Goal: Task Accomplishment & Management: Manage account settings

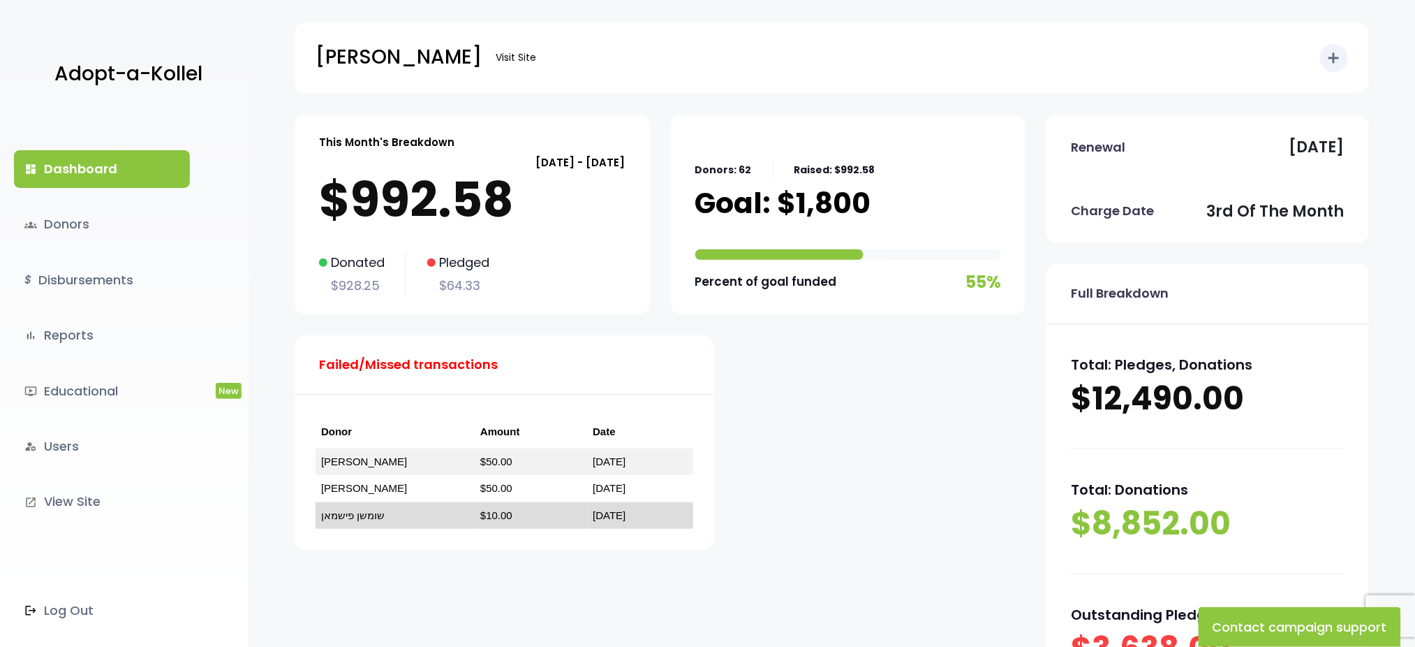
click at [360, 507] on td "שומשן פישמאן" at bounding box center [395, 515] width 159 height 27
click at [360, 515] on link "שומשן פישמאן" at bounding box center [353, 515] width 64 height 12
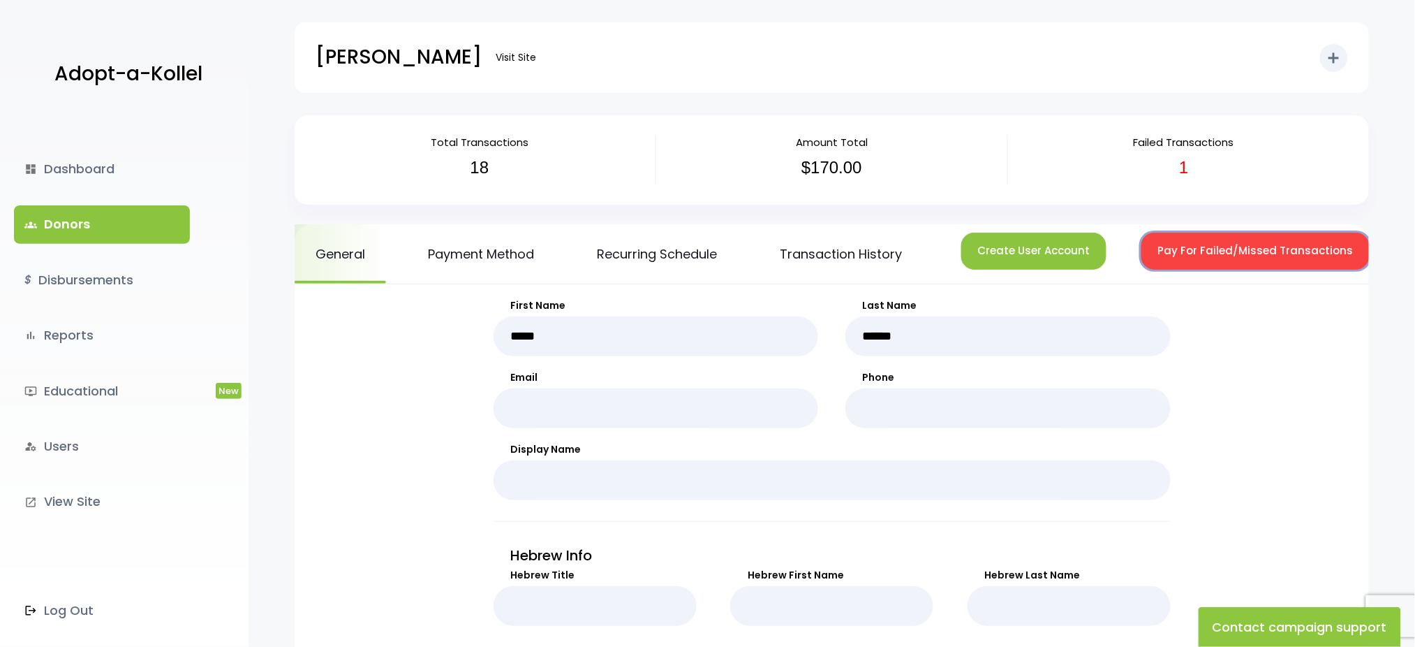
click at [1201, 251] on button "Pay For Failed/Missed Transactions" at bounding box center [1256, 251] width 228 height 37
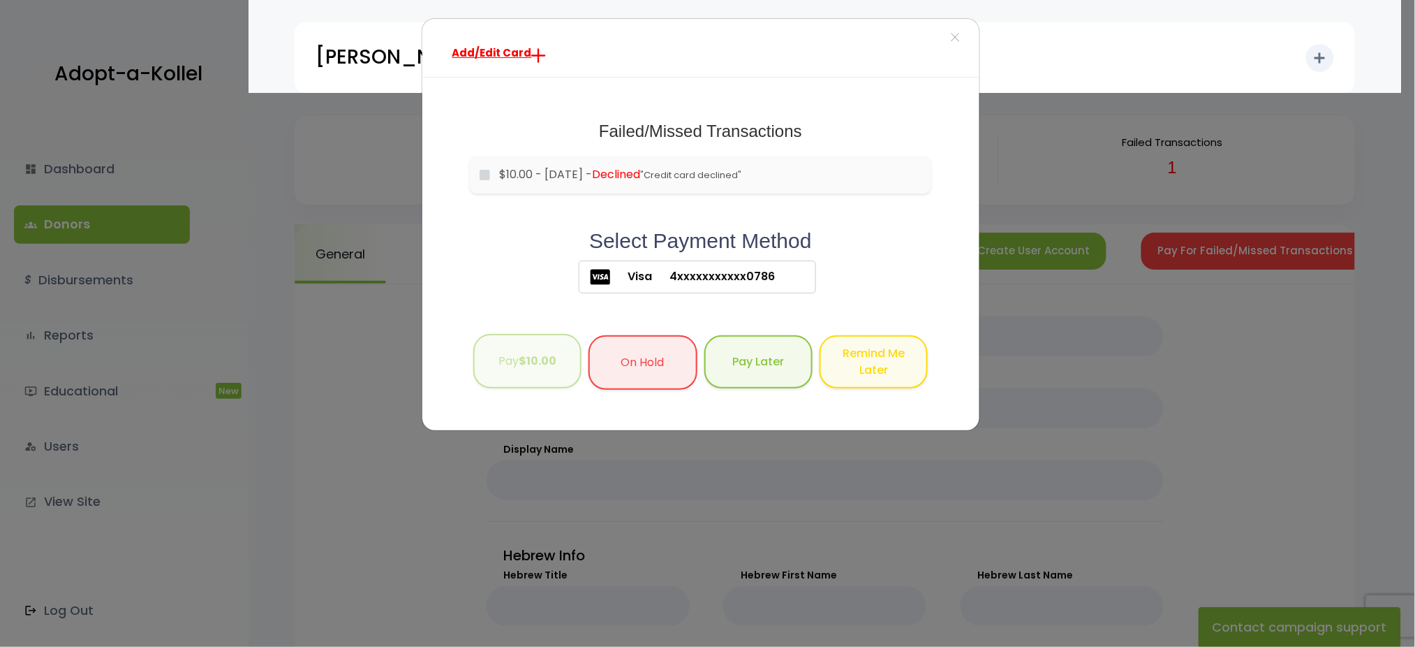
click at [534, 362] on b "$10.00" at bounding box center [538, 361] width 38 height 16
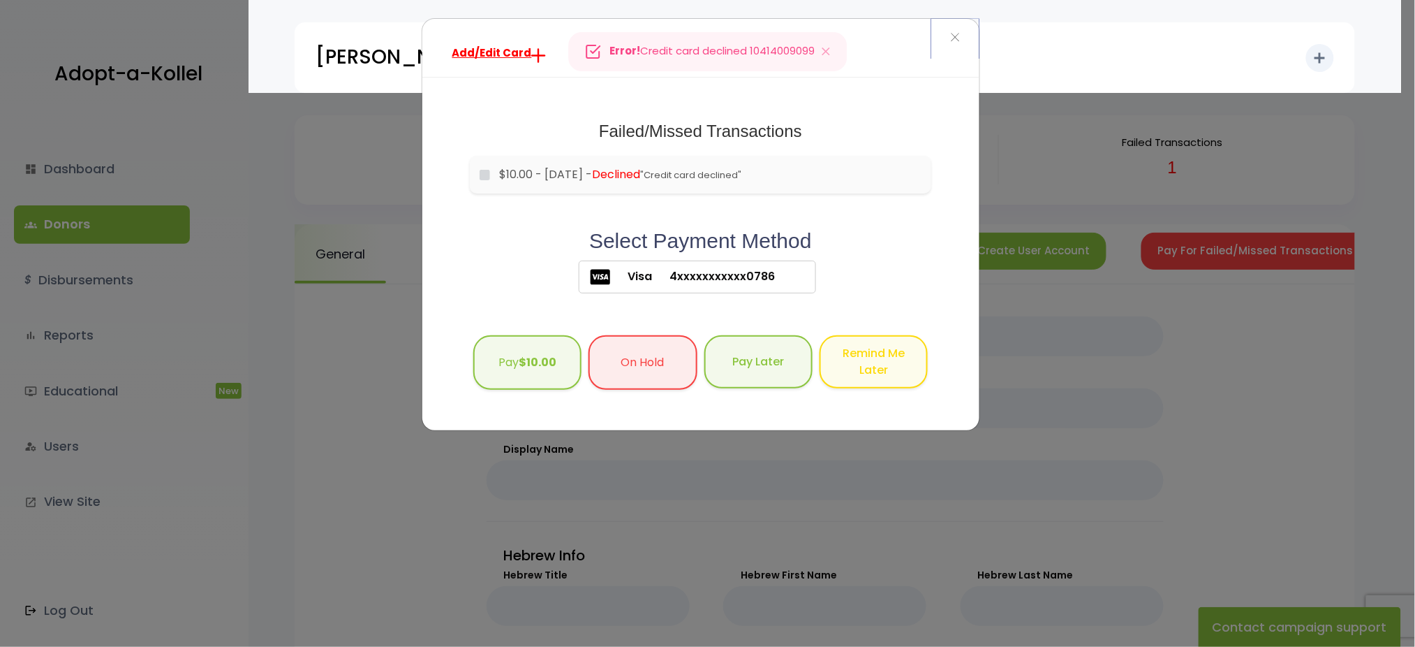
click at [950, 33] on button "×" at bounding box center [954, 38] width 47 height 39
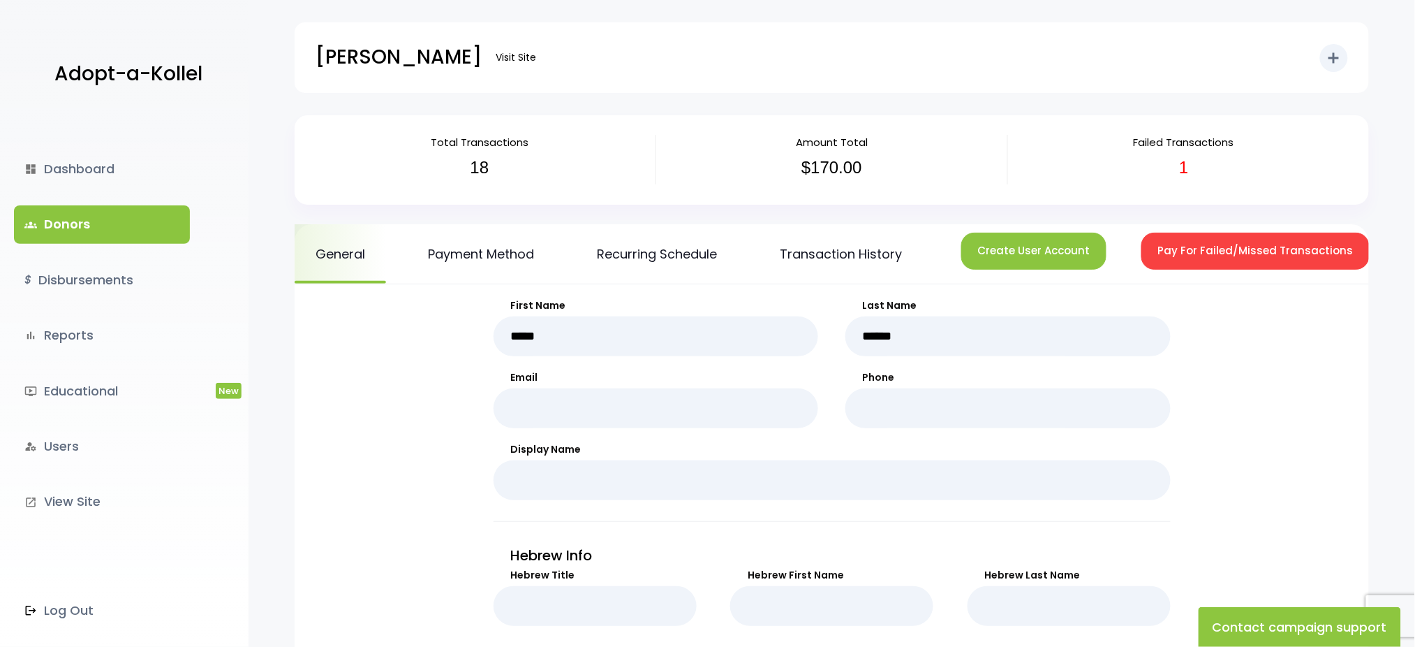
click at [71, 227] on link "groups Donors" at bounding box center [102, 224] width 176 height 38
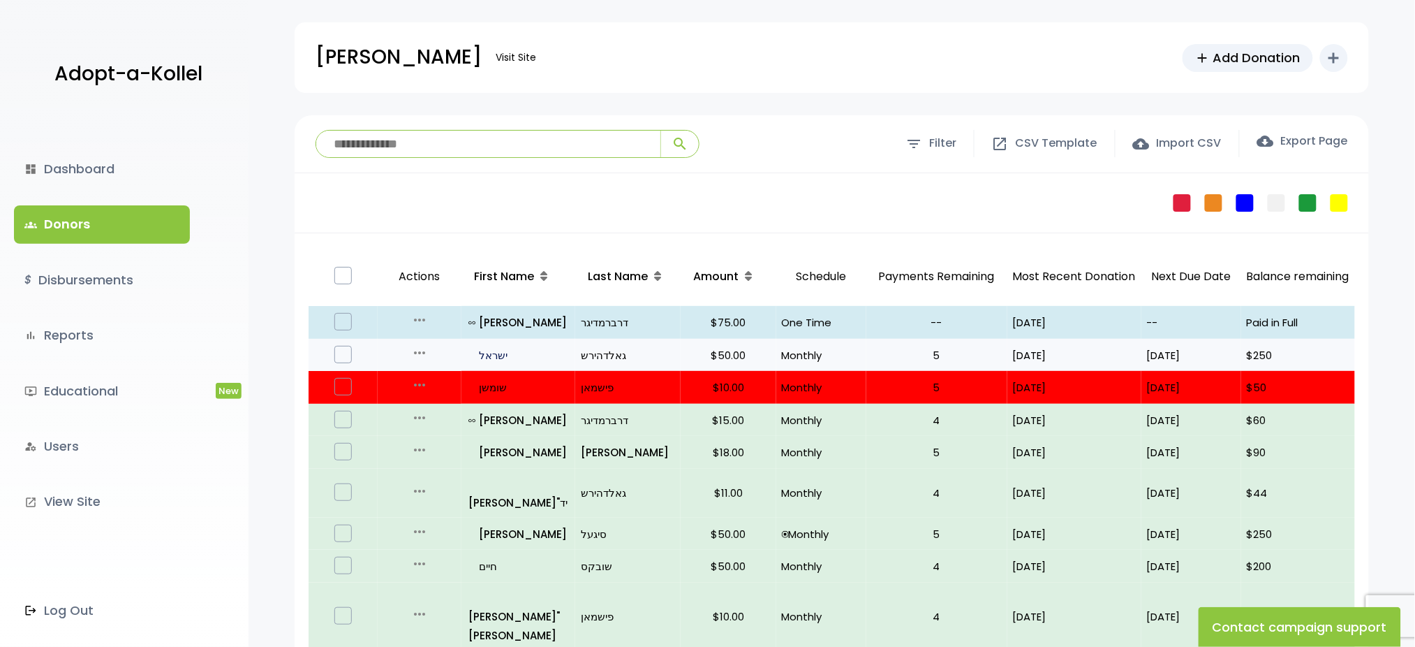
click at [488, 353] on p "all_inclusive ישראל" at bounding box center [519, 355] width 101 height 19
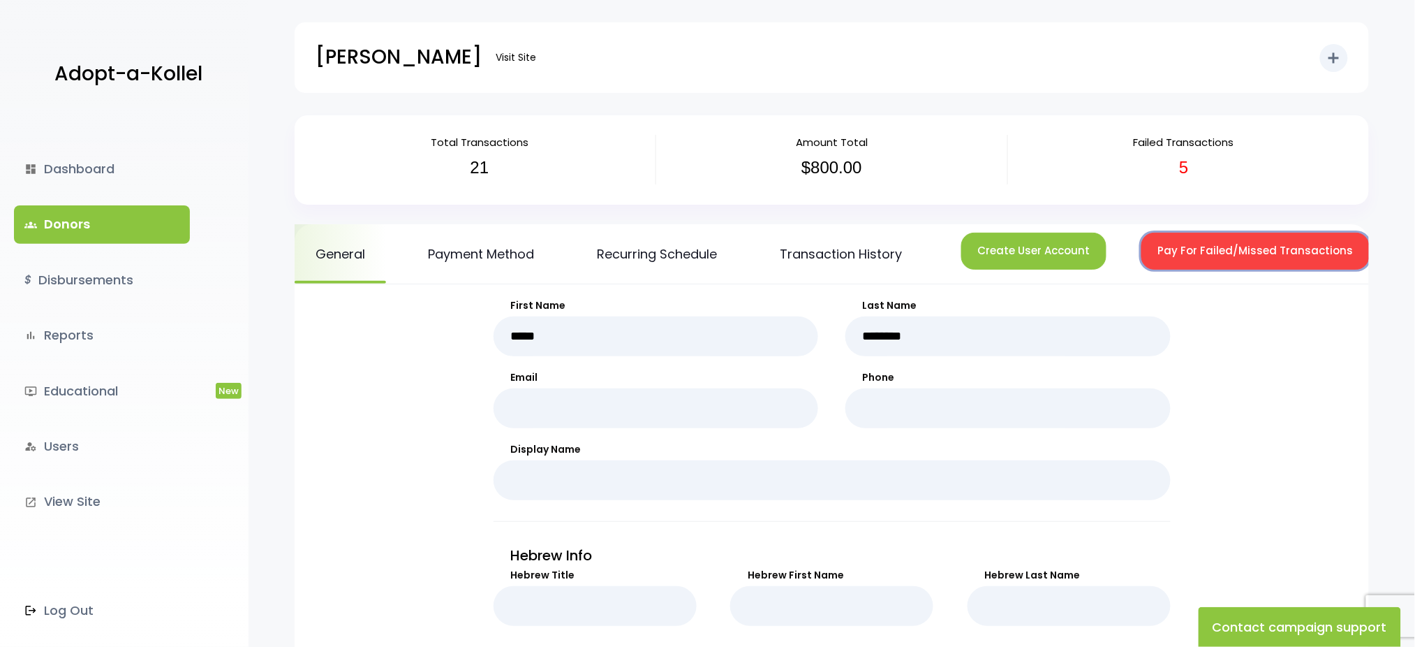
click at [1174, 244] on button "Pay For Failed/Missed Transactions" at bounding box center [1256, 251] width 228 height 37
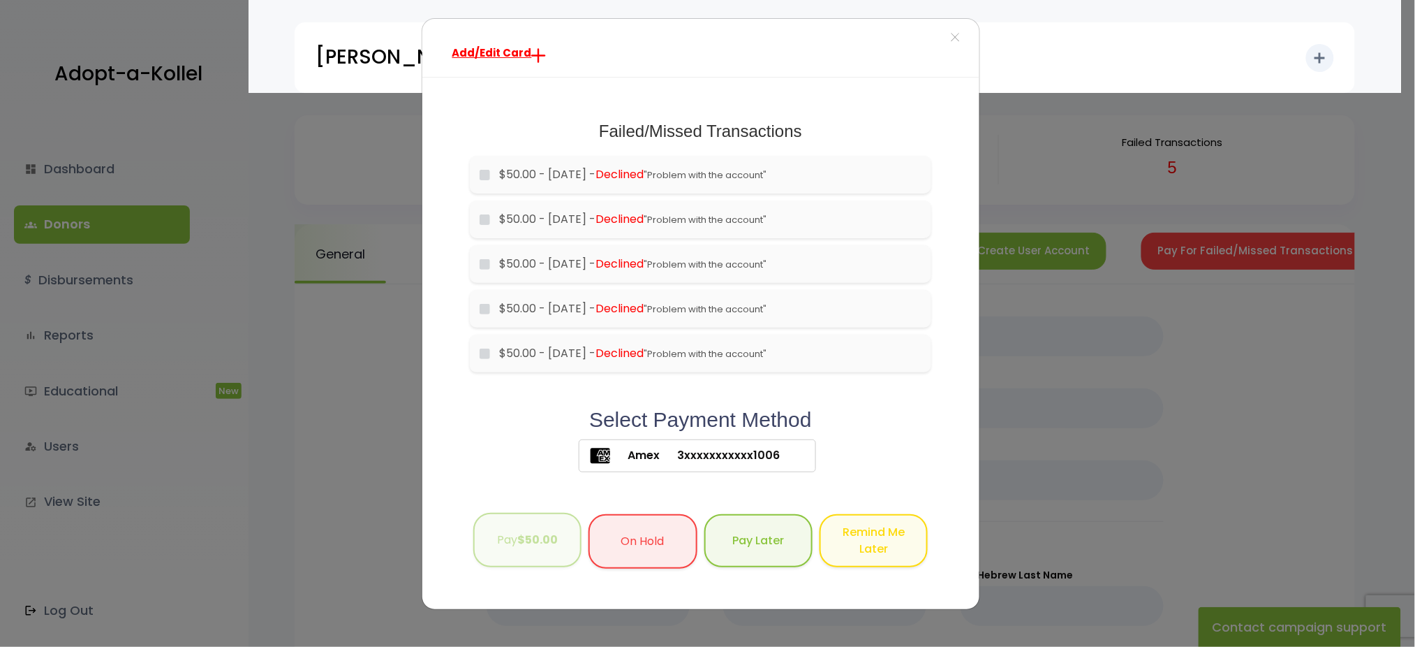
click at [525, 552] on button "Pay $50.00" at bounding box center [527, 540] width 108 height 55
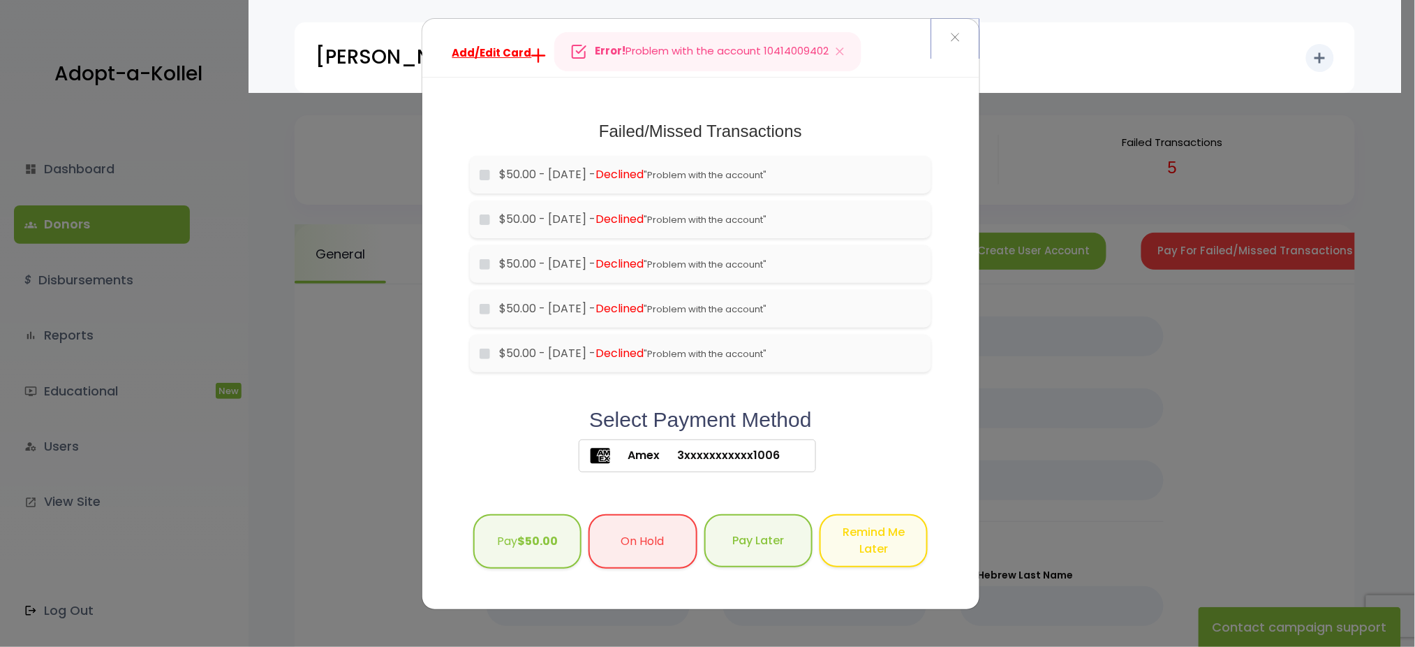
click at [957, 38] on span "×" at bounding box center [955, 38] width 10 height 30
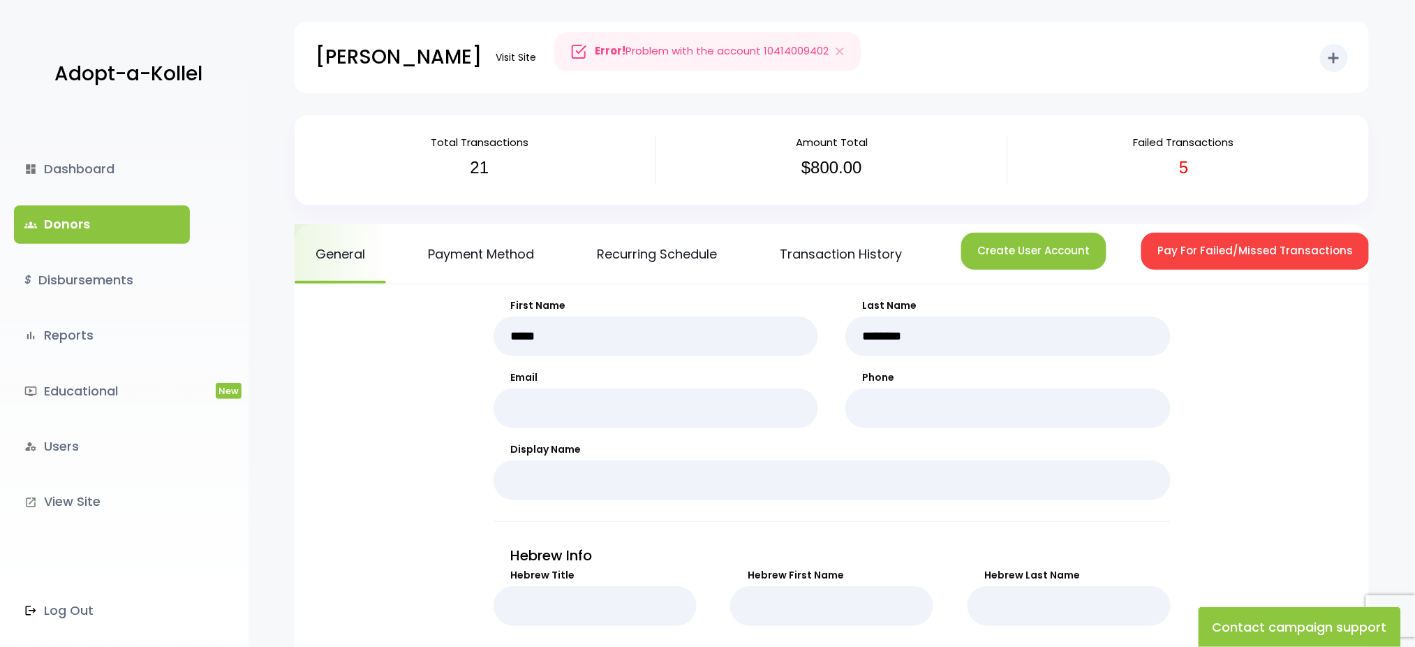
click at [85, 219] on link "groups Donors" at bounding box center [102, 224] width 176 height 38
